Goal: Navigation & Orientation: Find specific page/section

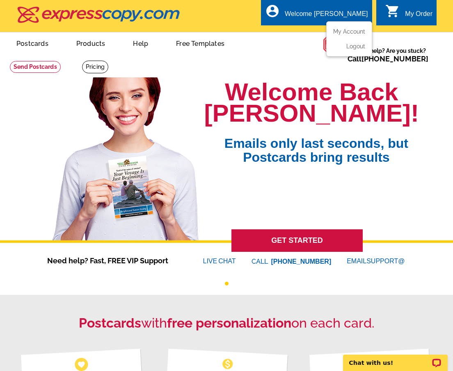
click at [350, 7] on div "account_circle Welcome [PERSON_NAME] My Account Logout" at bounding box center [316, 13] width 111 height 26
click at [348, 29] on link "My Account" at bounding box center [347, 31] width 35 height 7
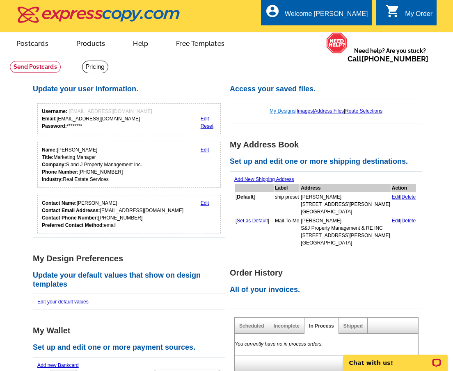
click at [279, 113] on link "My Designs" at bounding box center [282, 111] width 26 height 6
